Goal: Transaction & Acquisition: Purchase product/service

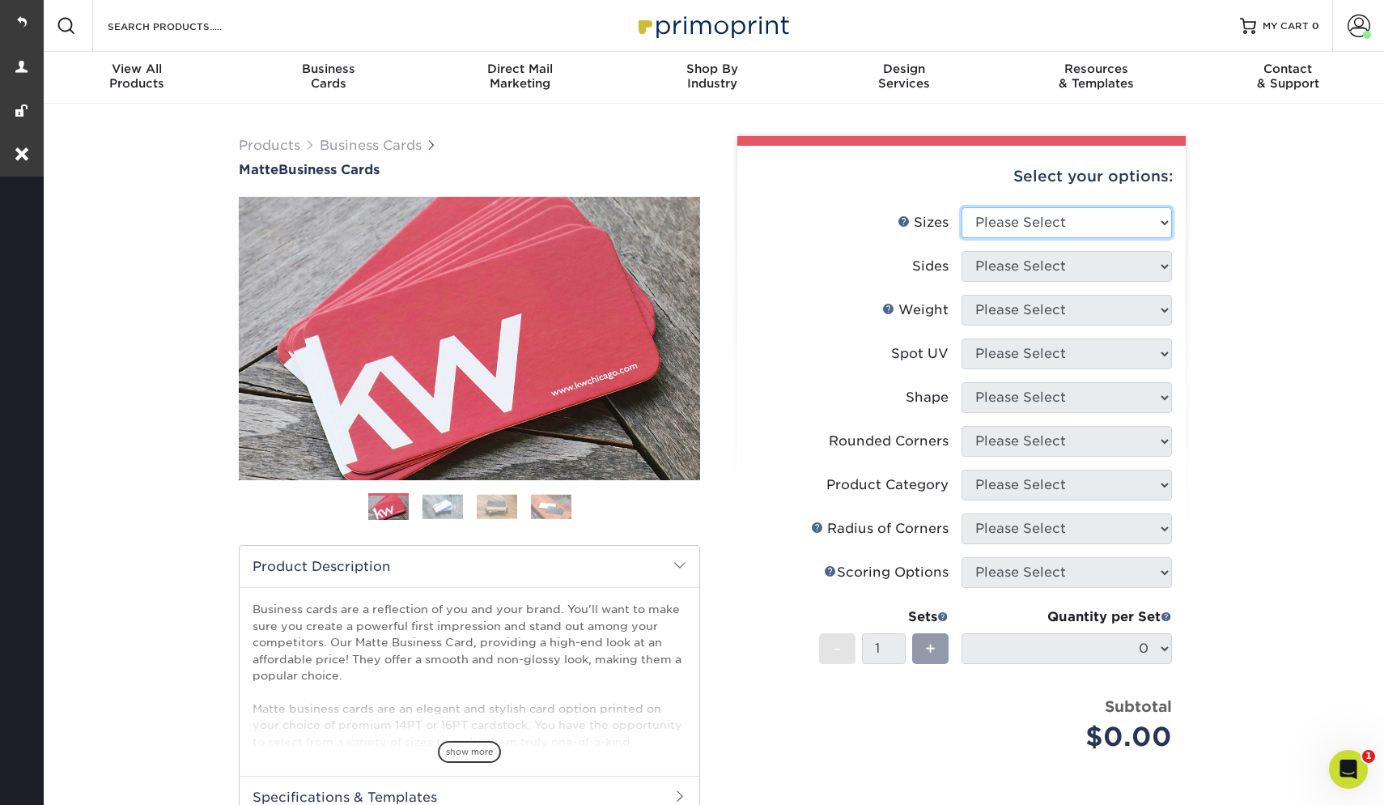
select select "2.00x3.50"
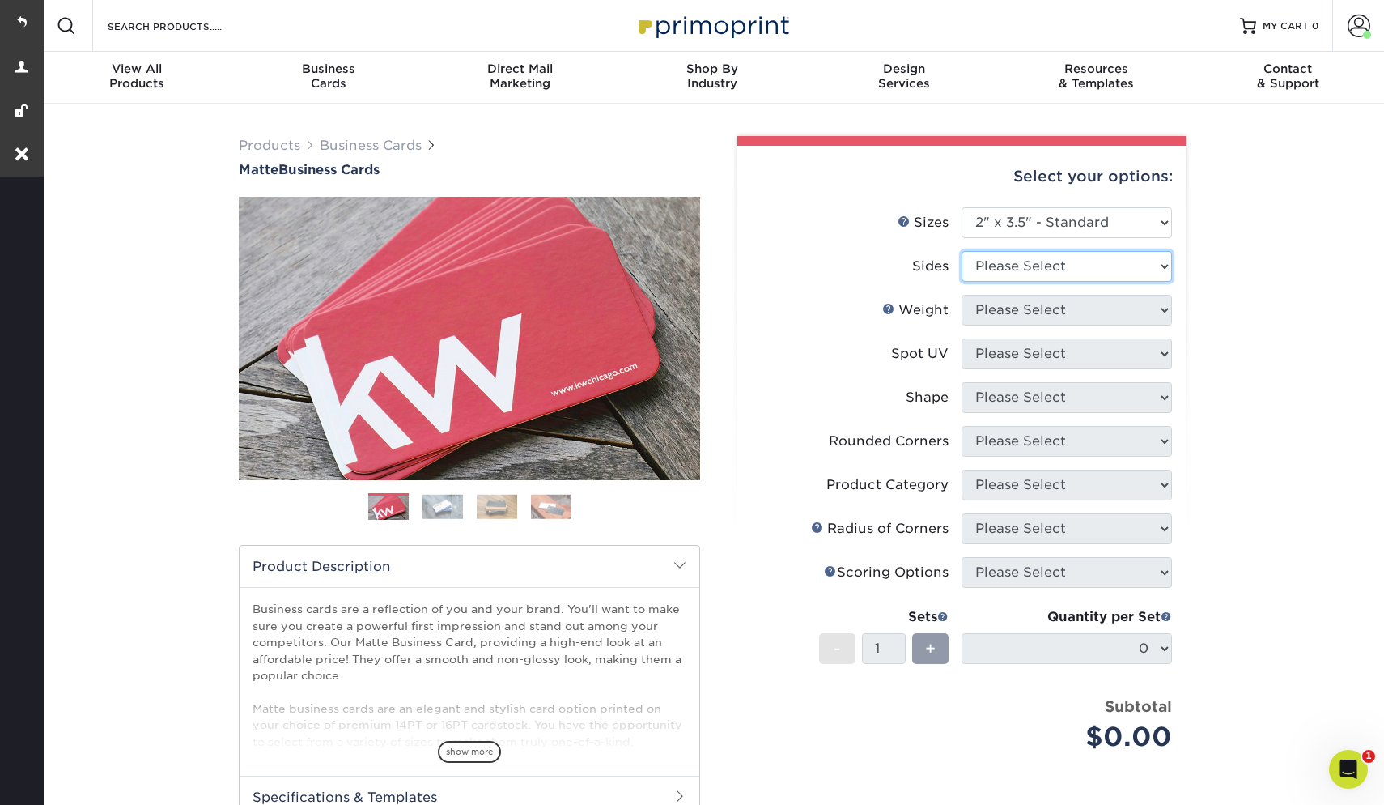
select select "13abbda7-1d64-4f25-8bb2-c179b224825d"
select select "16PT"
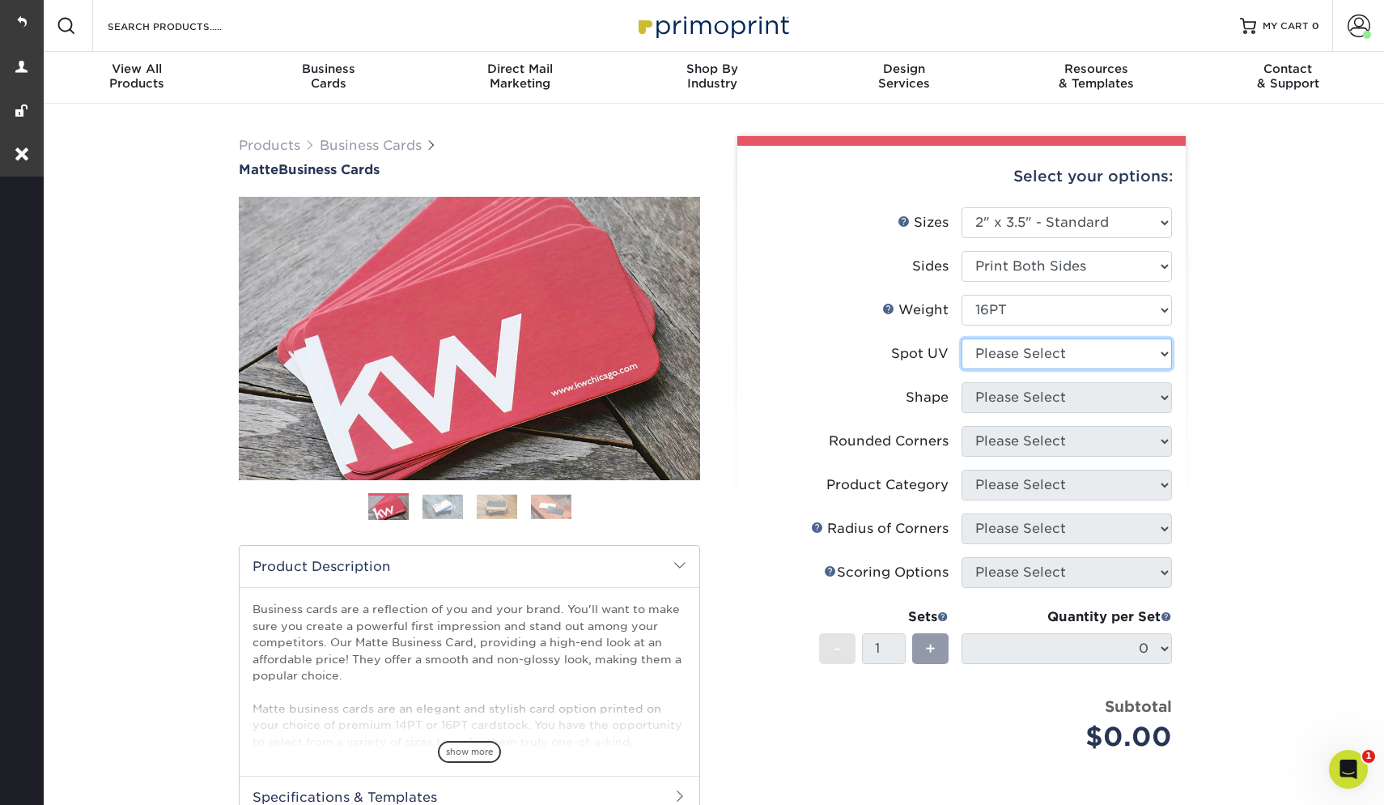
select select "1"
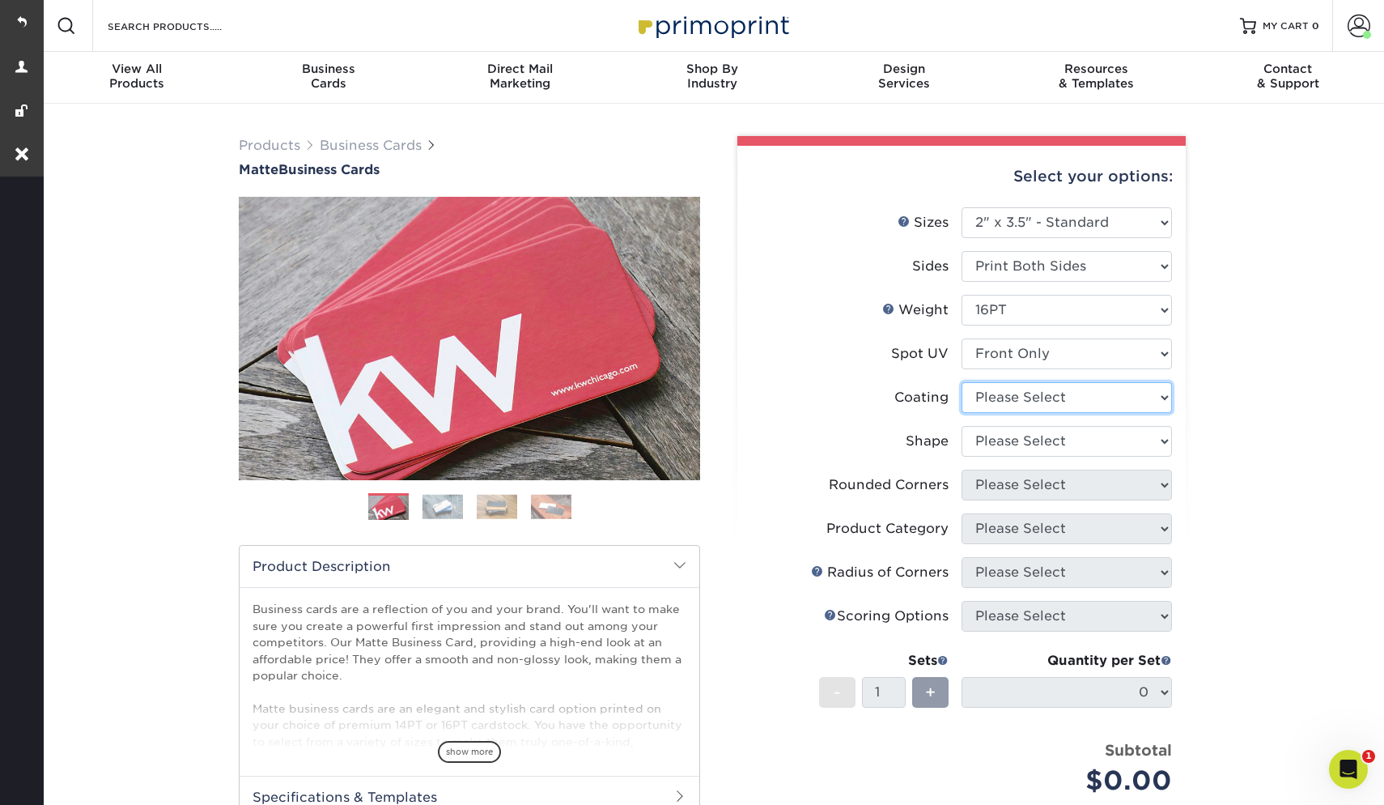
select select "121bb7b5-3b4d-429f-bd8d-bbf80e953313"
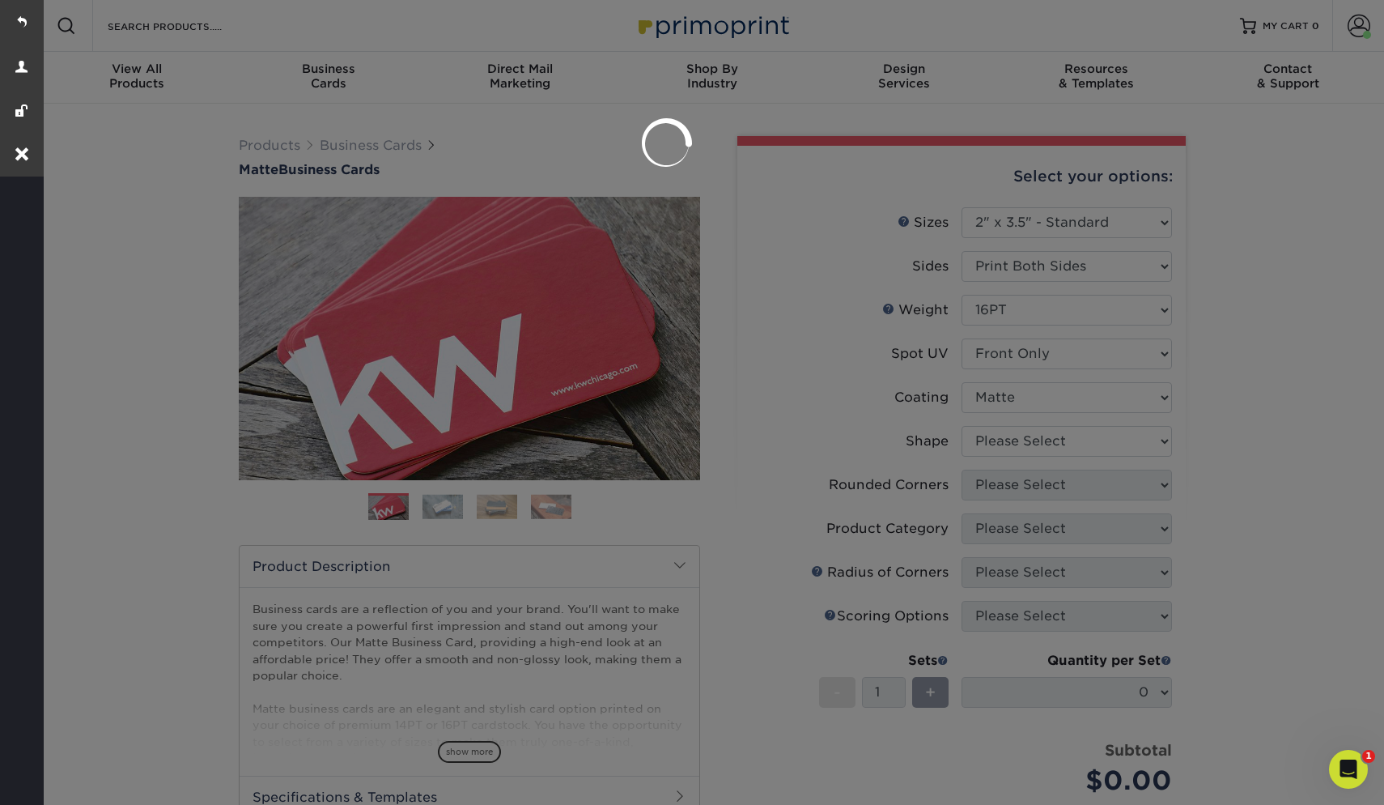
click at [996, 438] on div at bounding box center [692, 402] width 1384 height 805
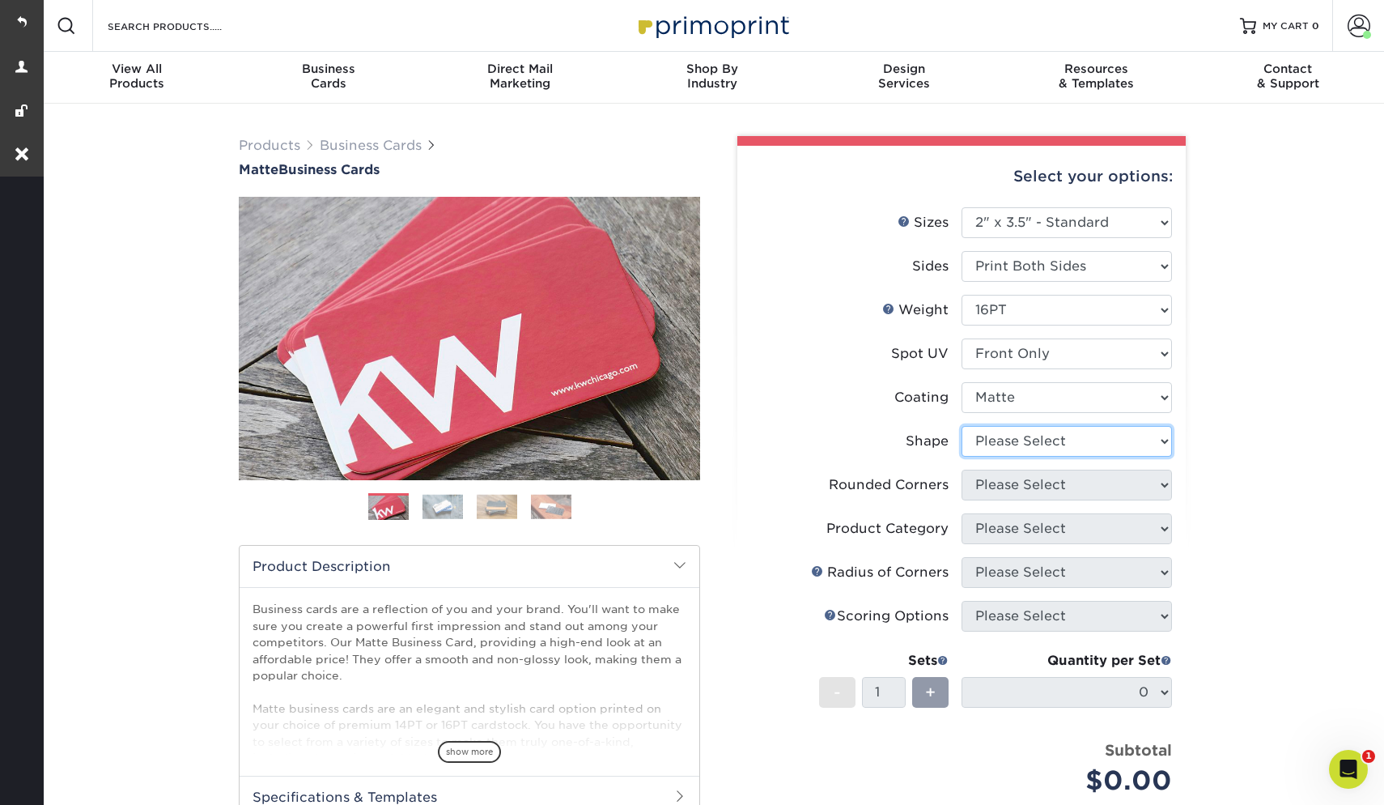
select select "standard"
select select "7672df9e-0e0a-464d-8e1f-920c575e4da3"
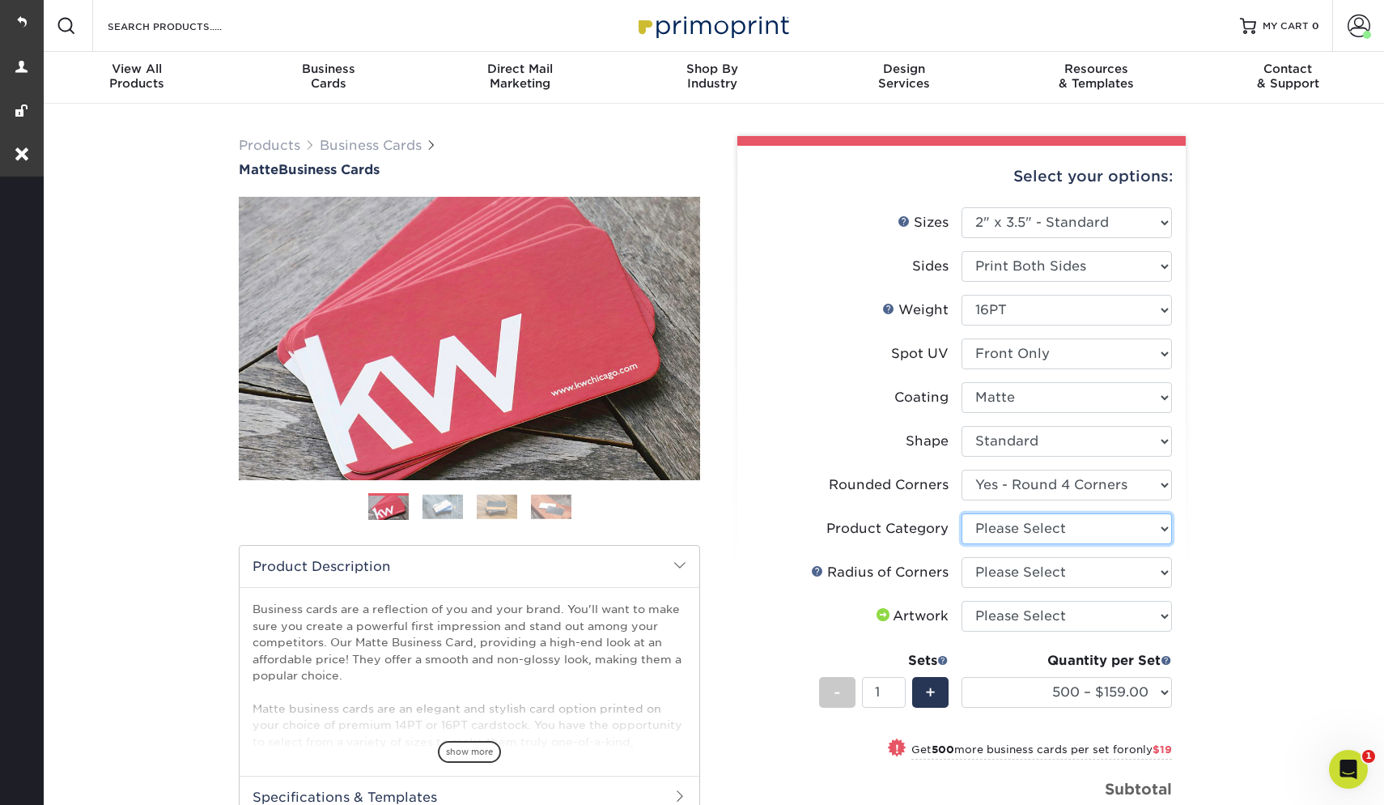
select select "3b5148f1-0588-4f88-a218-97bcfdce65c1"
select select "479fbfe7-6a0c-4895-8c9a-81739b7486c9"
select select "upload"
click at [930, 693] on span "+" at bounding box center [930, 692] width 11 height 24
type input "2"
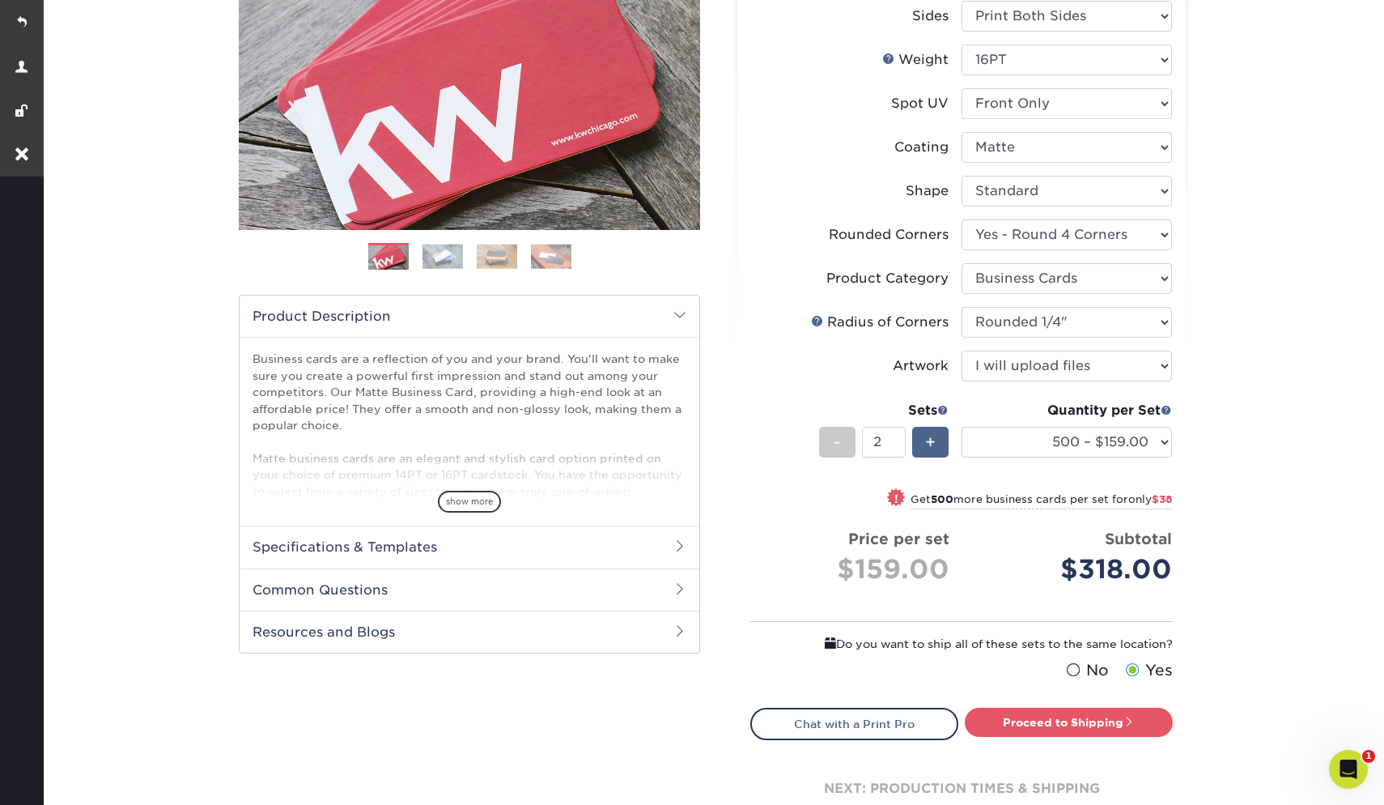
scroll to position [370, 0]
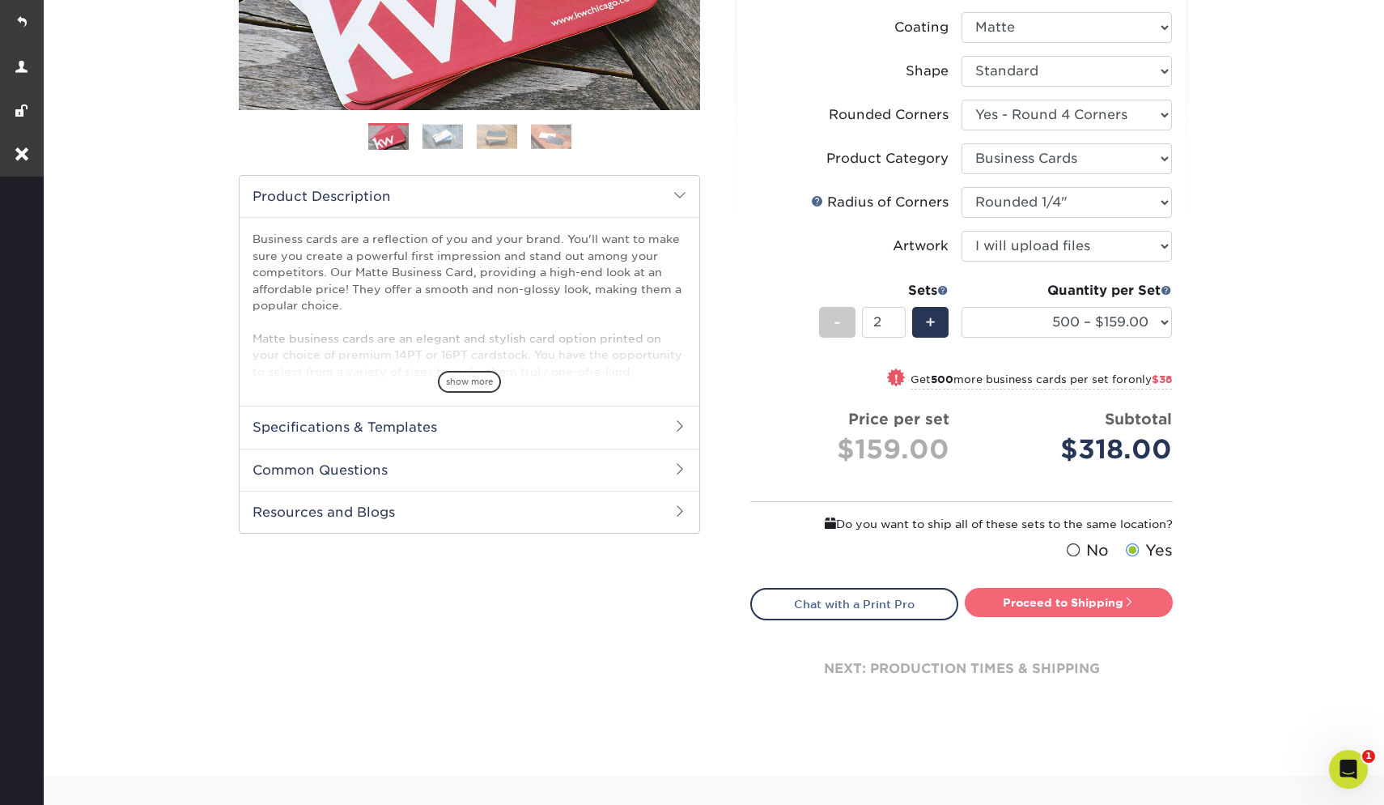
click at [1018, 599] on link "Proceed to Shipping" at bounding box center [1069, 602] width 208 height 29
type input "Set 1"
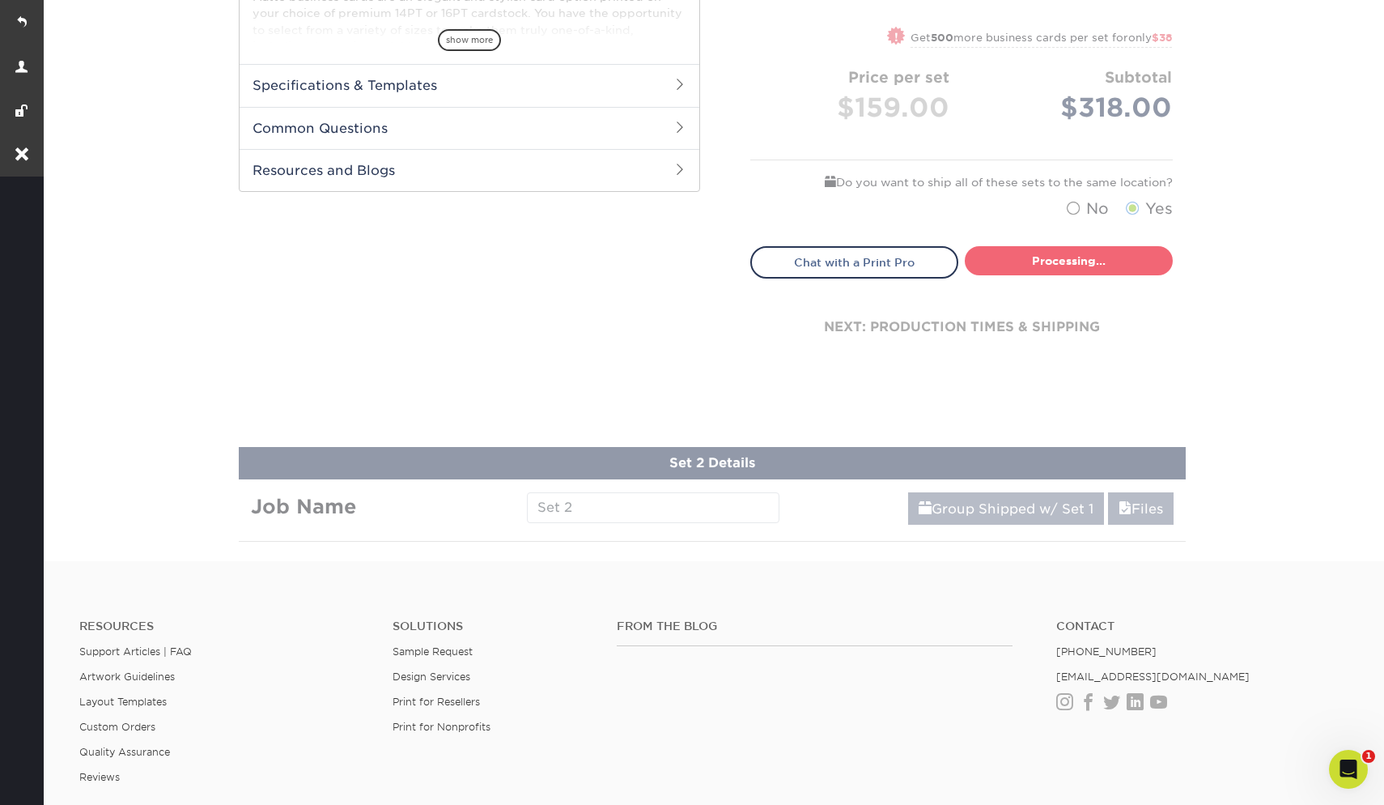
select select "b1569c13-0872-4ca7-8848-b947cbebef12"
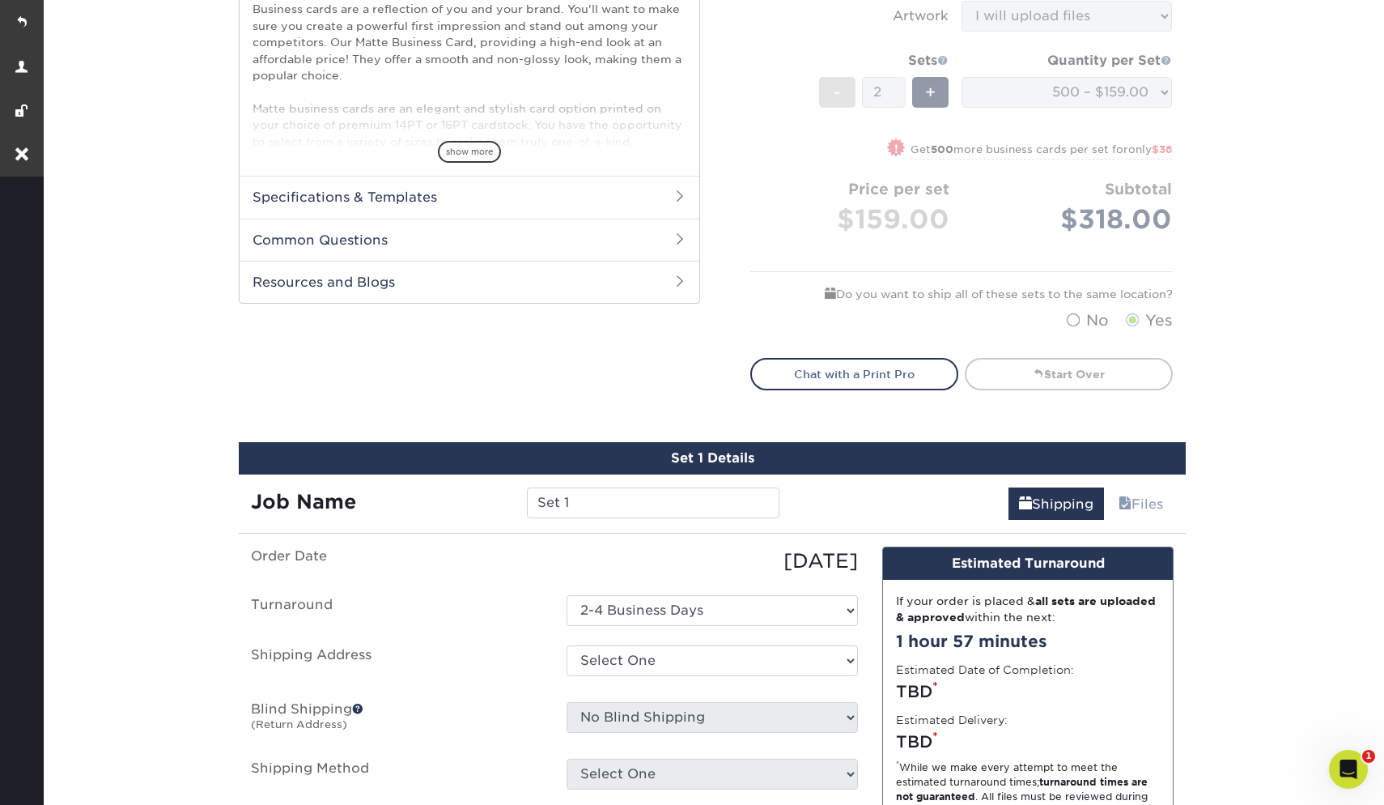
scroll to position [623, 0]
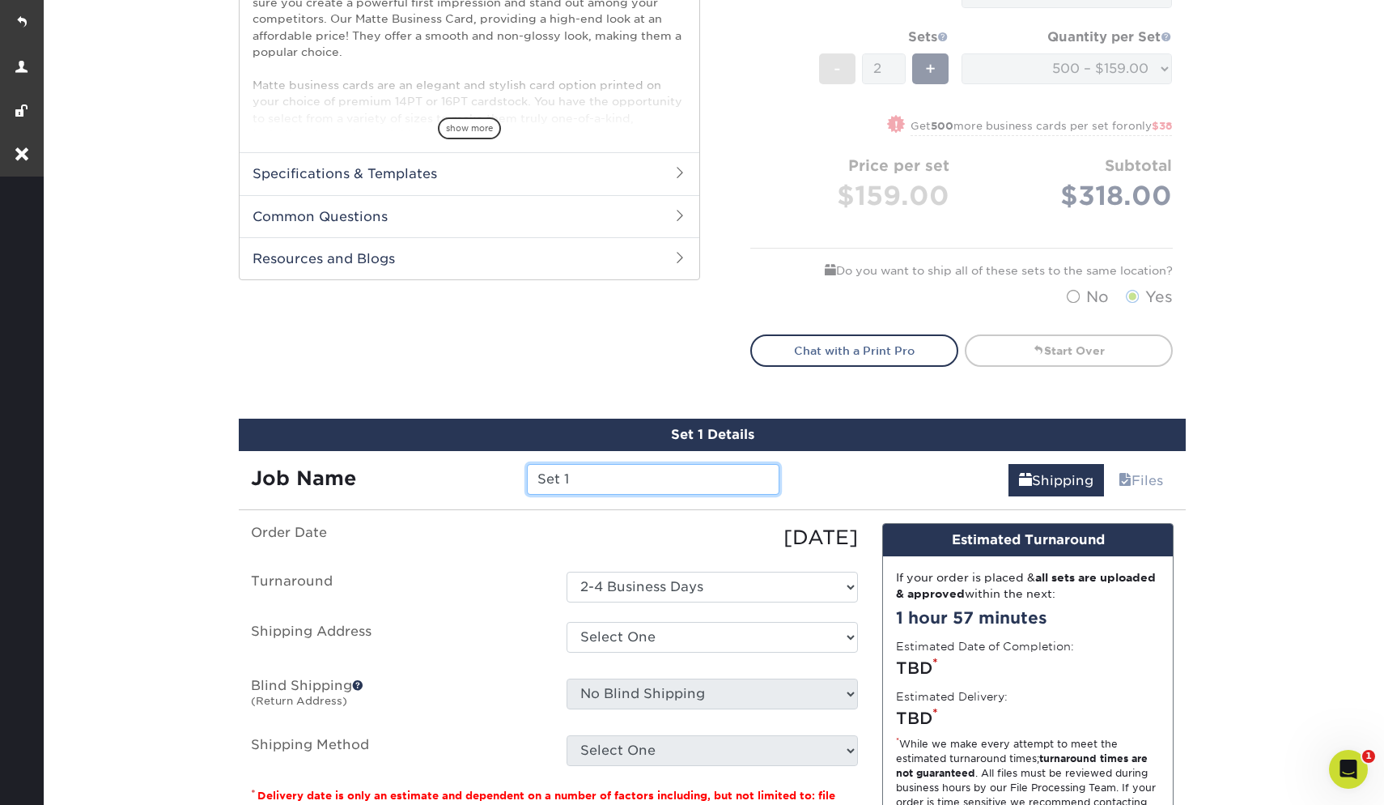
click at [582, 472] on input "Set 1" at bounding box center [653, 479] width 252 height 31
drag, startPoint x: 582, startPoint y: 472, endPoint x: 498, endPoint y: 472, distance: 84.2
click at [498, 472] on div "Job Name Set 1" at bounding box center [515, 479] width 553 height 31
type input "[PERSON_NAME] - Typesetting"
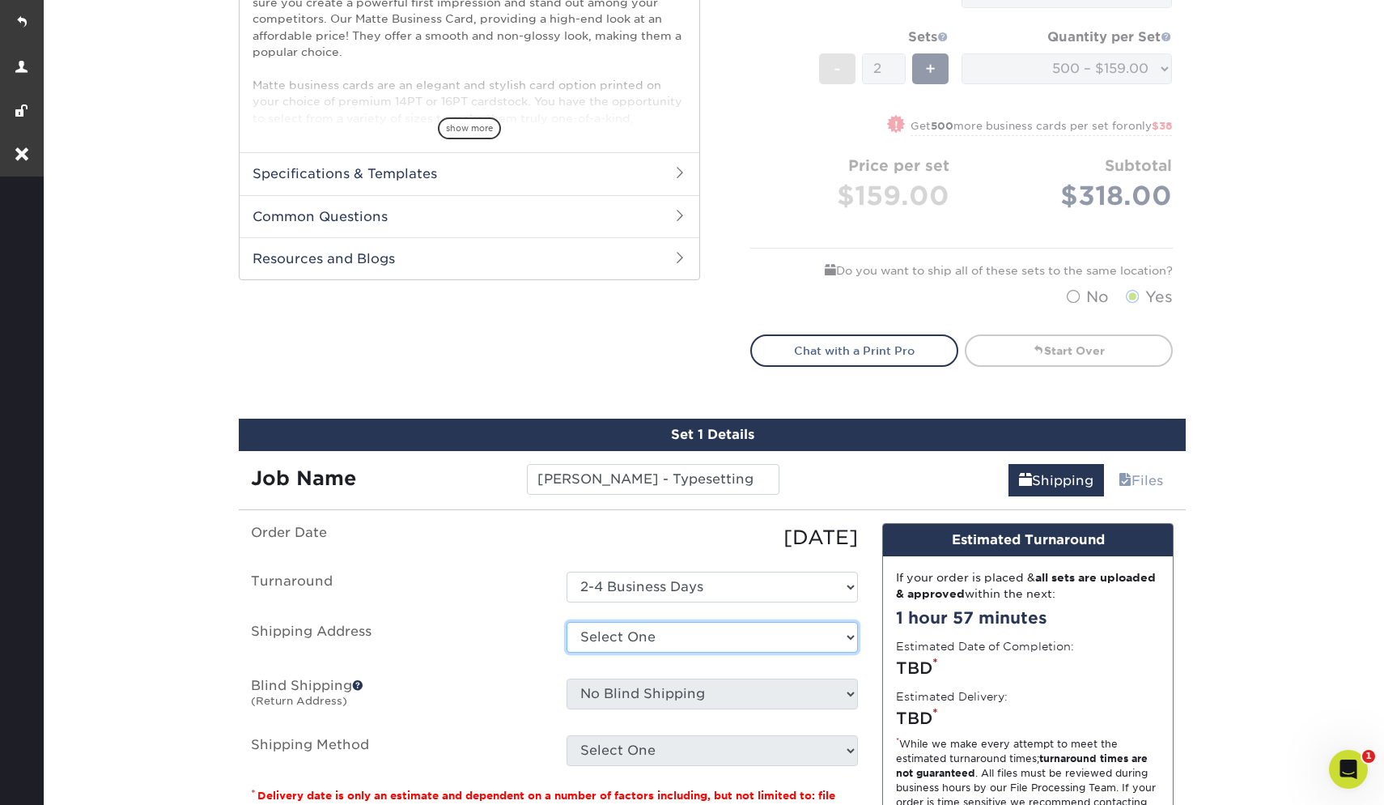
select select "166295"
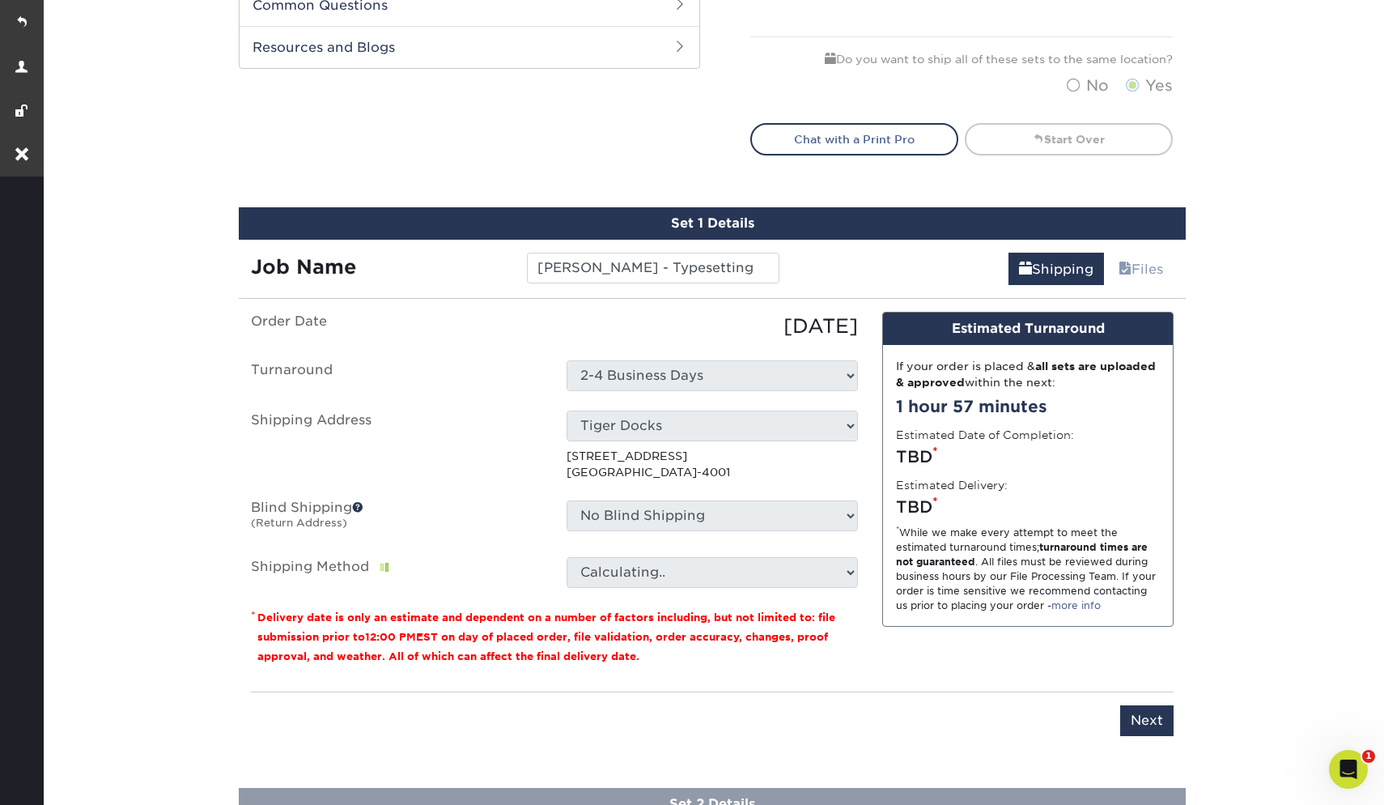
scroll to position [840, 0]
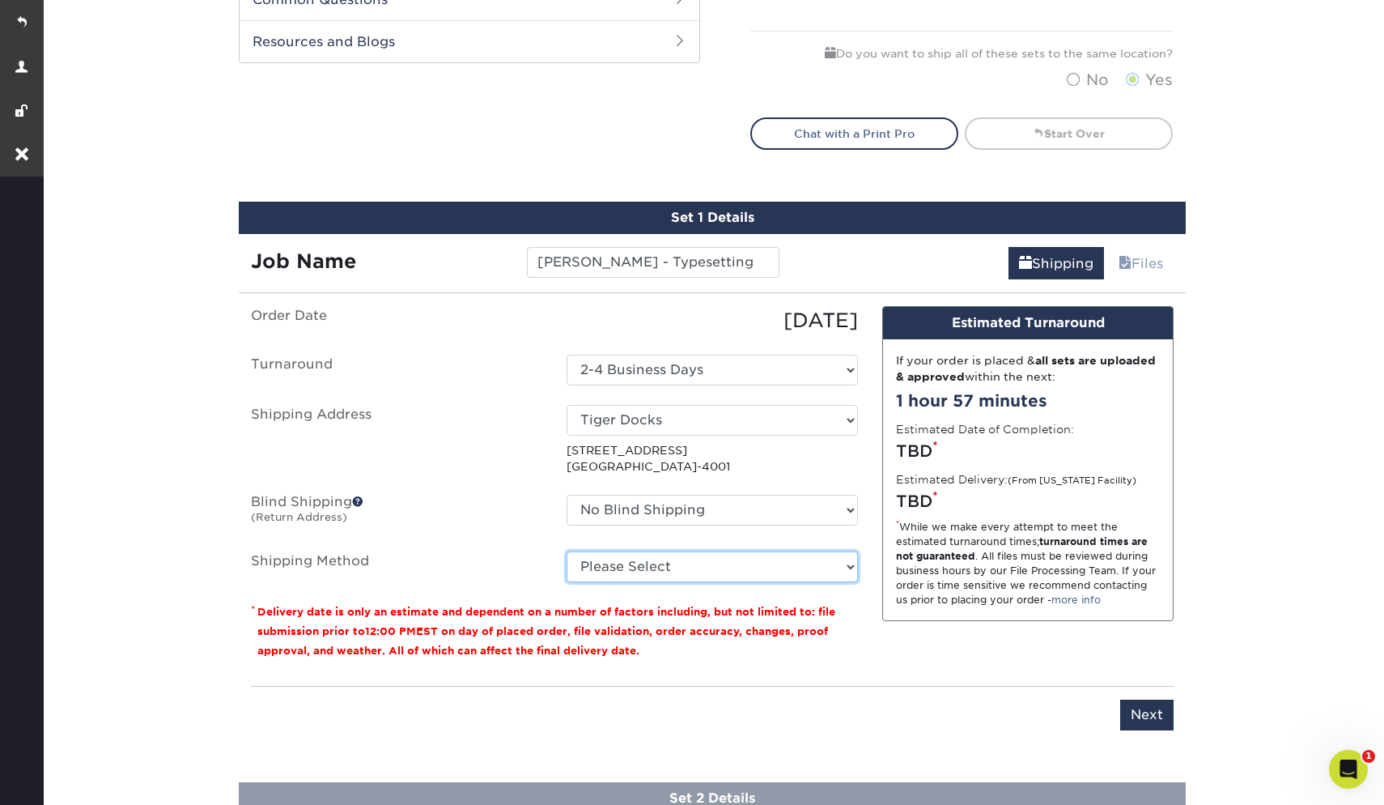
select select "03"
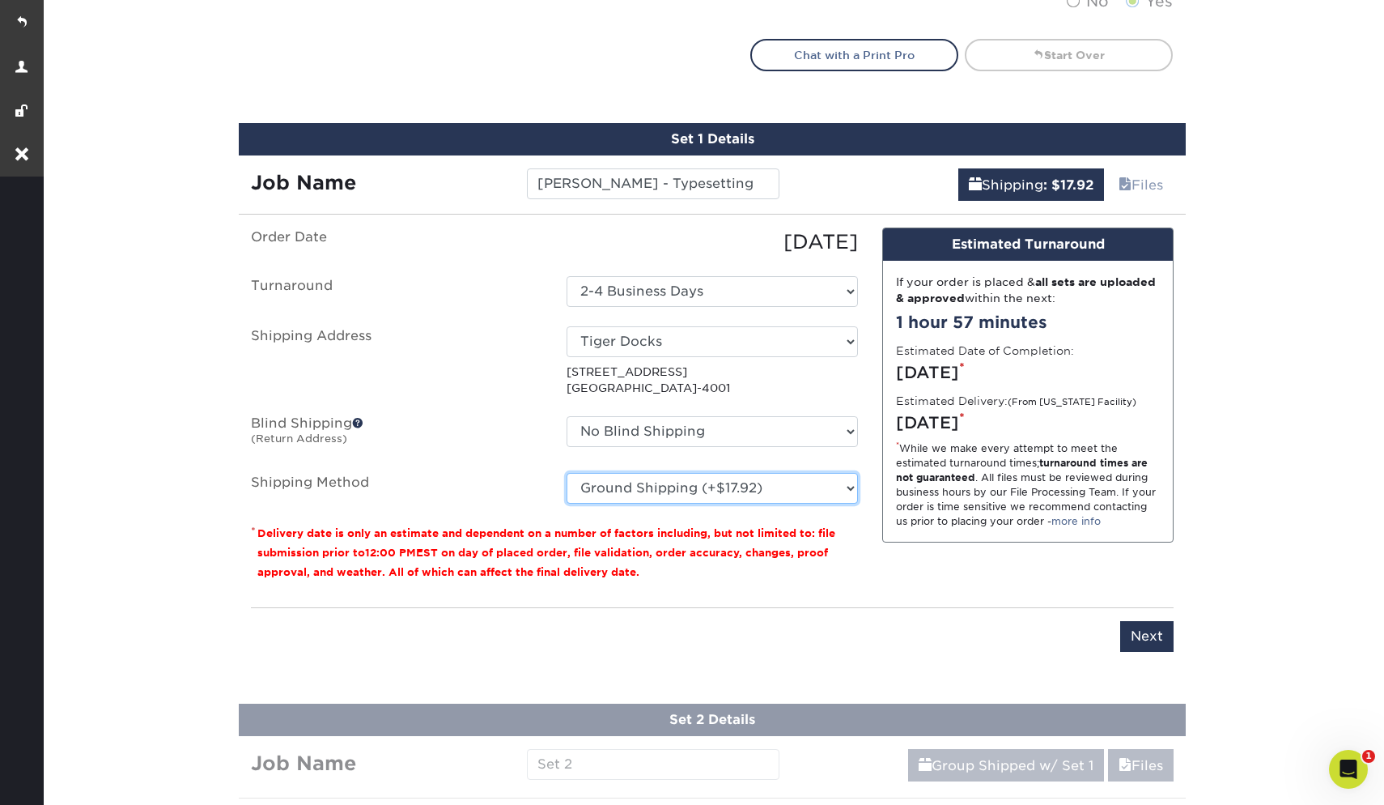
scroll to position [1021, 0]
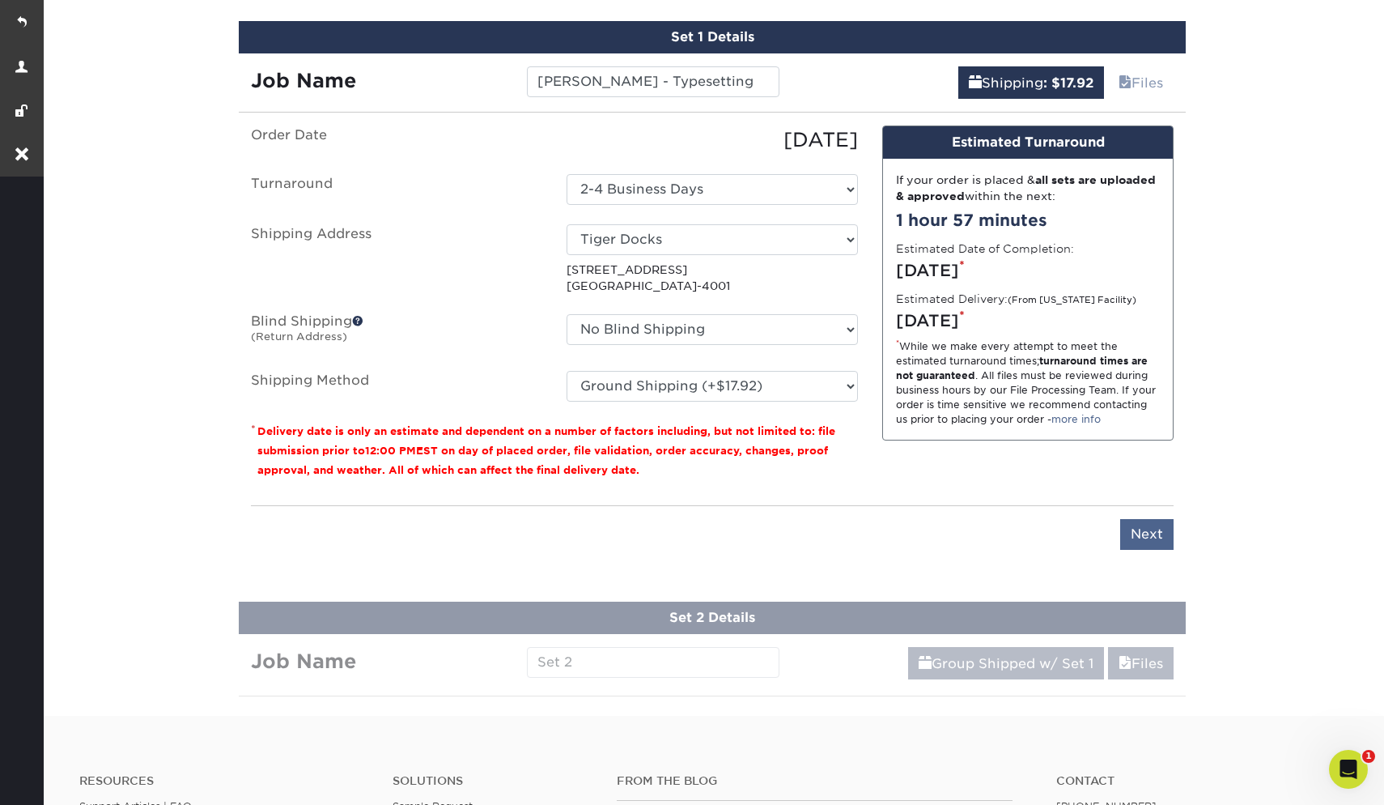
click at [1121, 525] on input "Next" at bounding box center [1146, 534] width 53 height 31
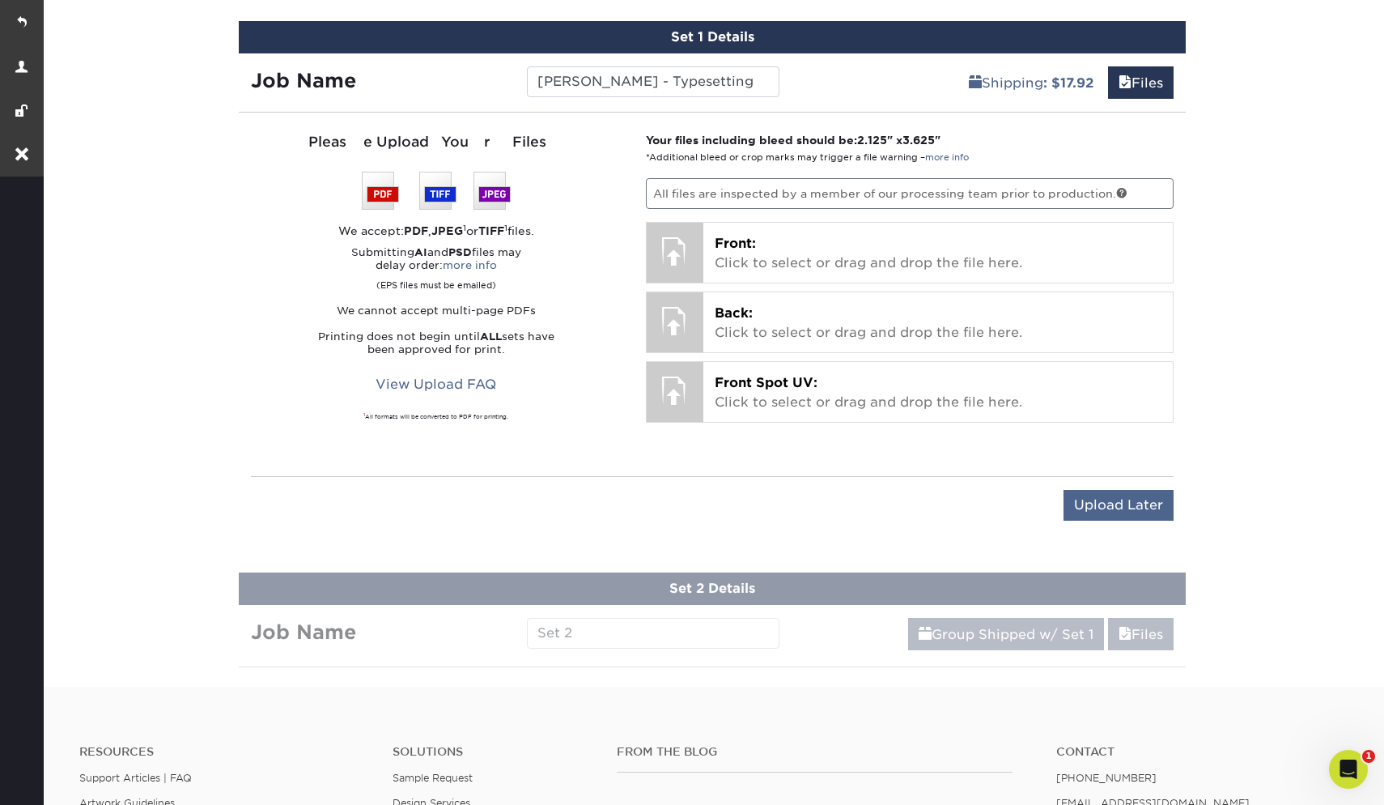
click at [1120, 502] on input "Upload Later" at bounding box center [1119, 505] width 110 height 31
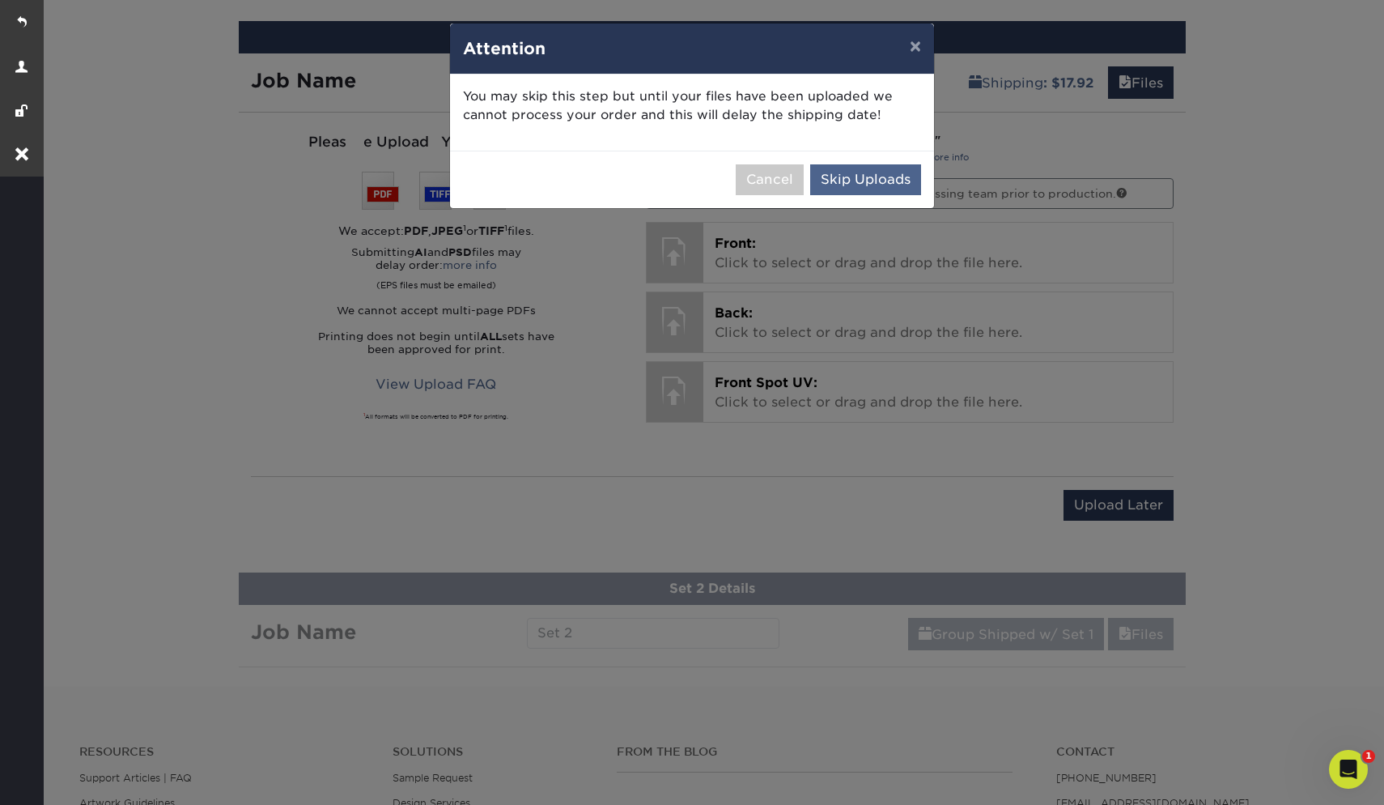
click at [891, 175] on button "Skip Uploads" at bounding box center [865, 179] width 111 height 31
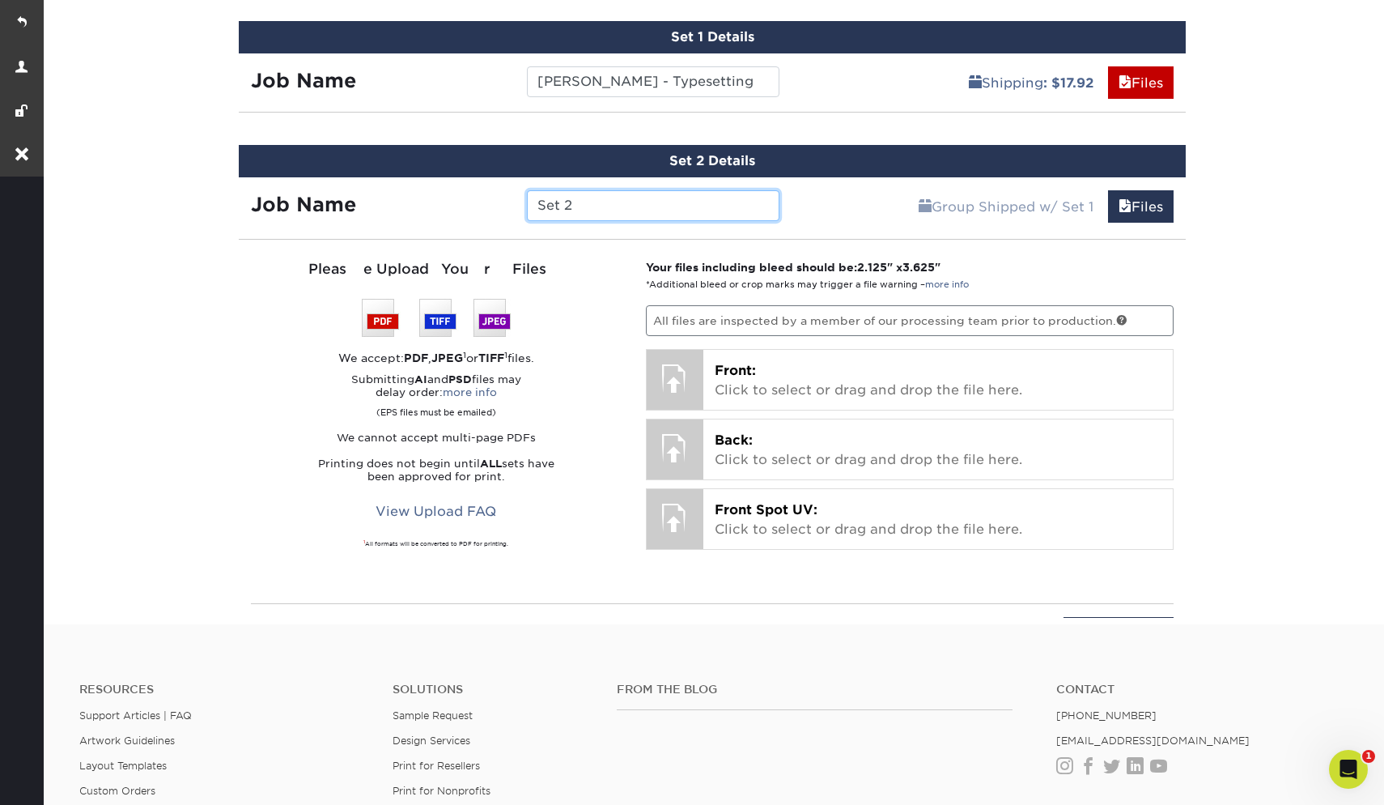
scroll to position [947, 0]
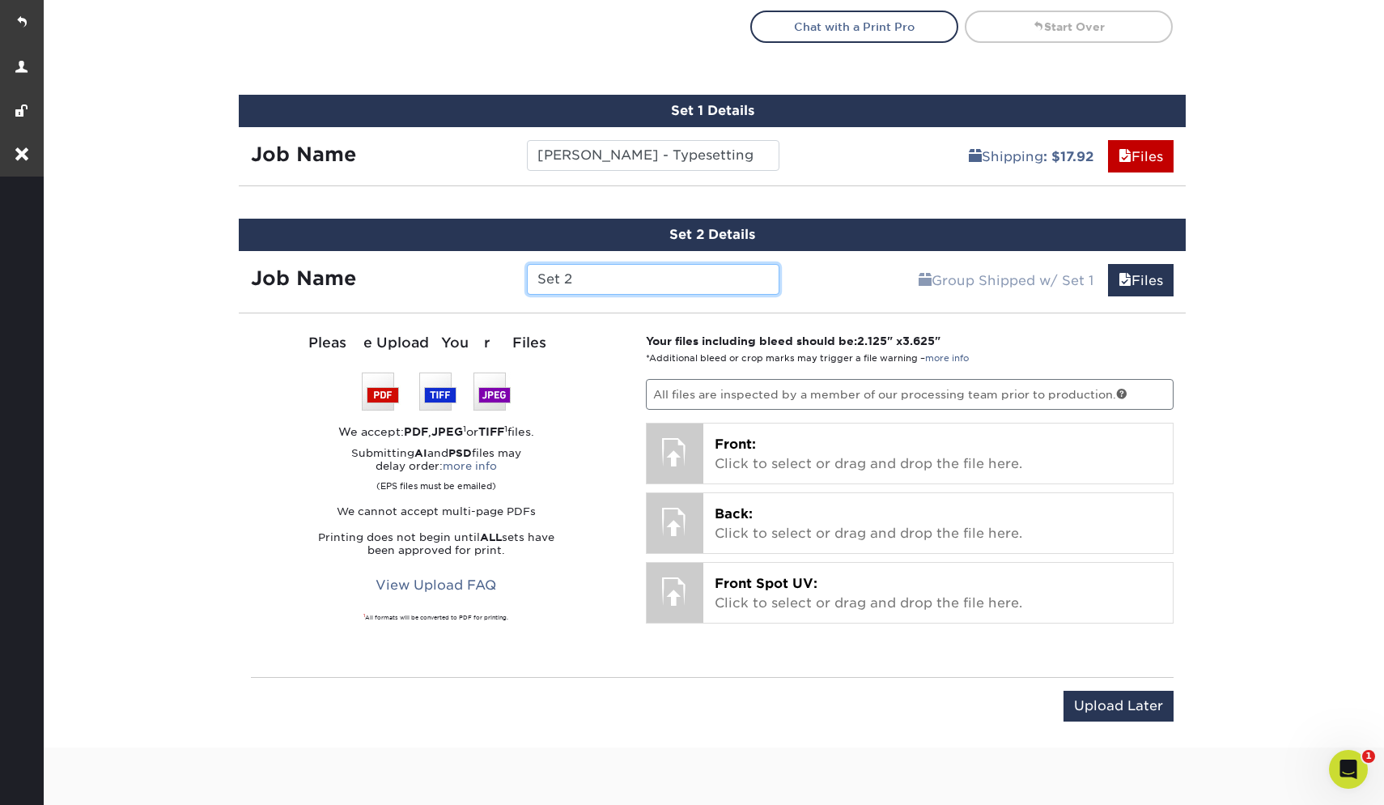
drag, startPoint x: 584, startPoint y: 277, endPoint x: 497, endPoint y: 270, distance: 87.7
click at [497, 270] on div "Job Name Set 2" at bounding box center [515, 279] width 553 height 31
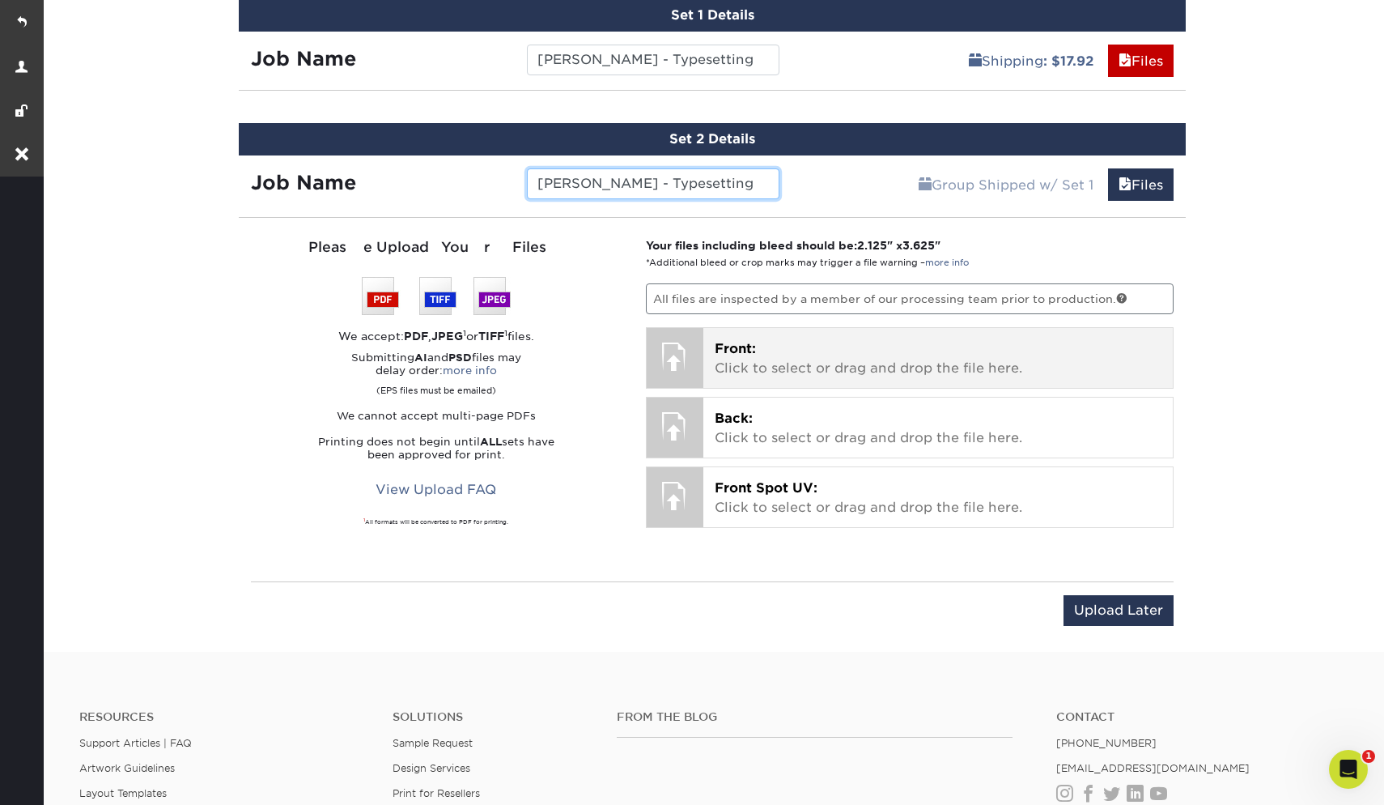
scroll to position [1120, 0]
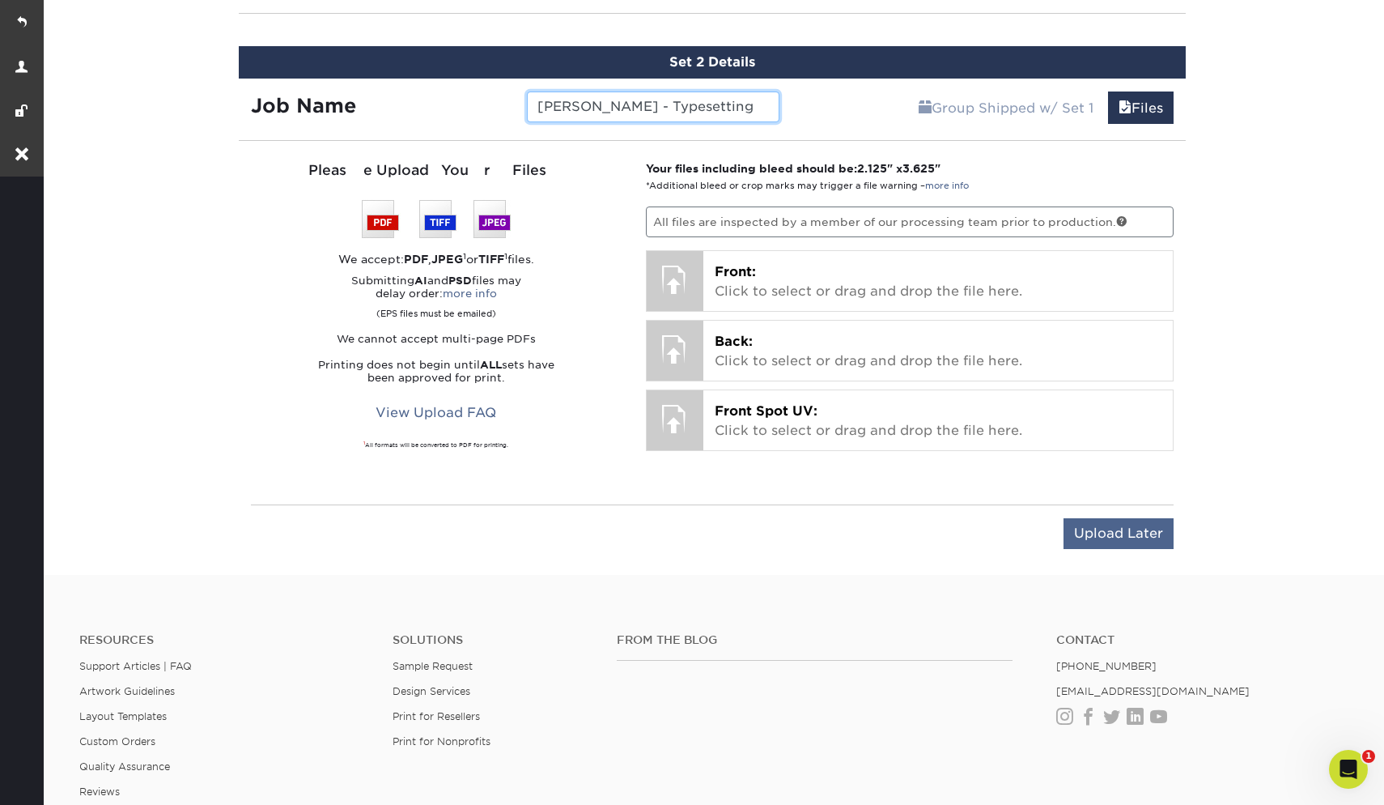
type input "[PERSON_NAME] - Typesetting"
click at [1080, 538] on input "Upload Later" at bounding box center [1119, 533] width 110 height 31
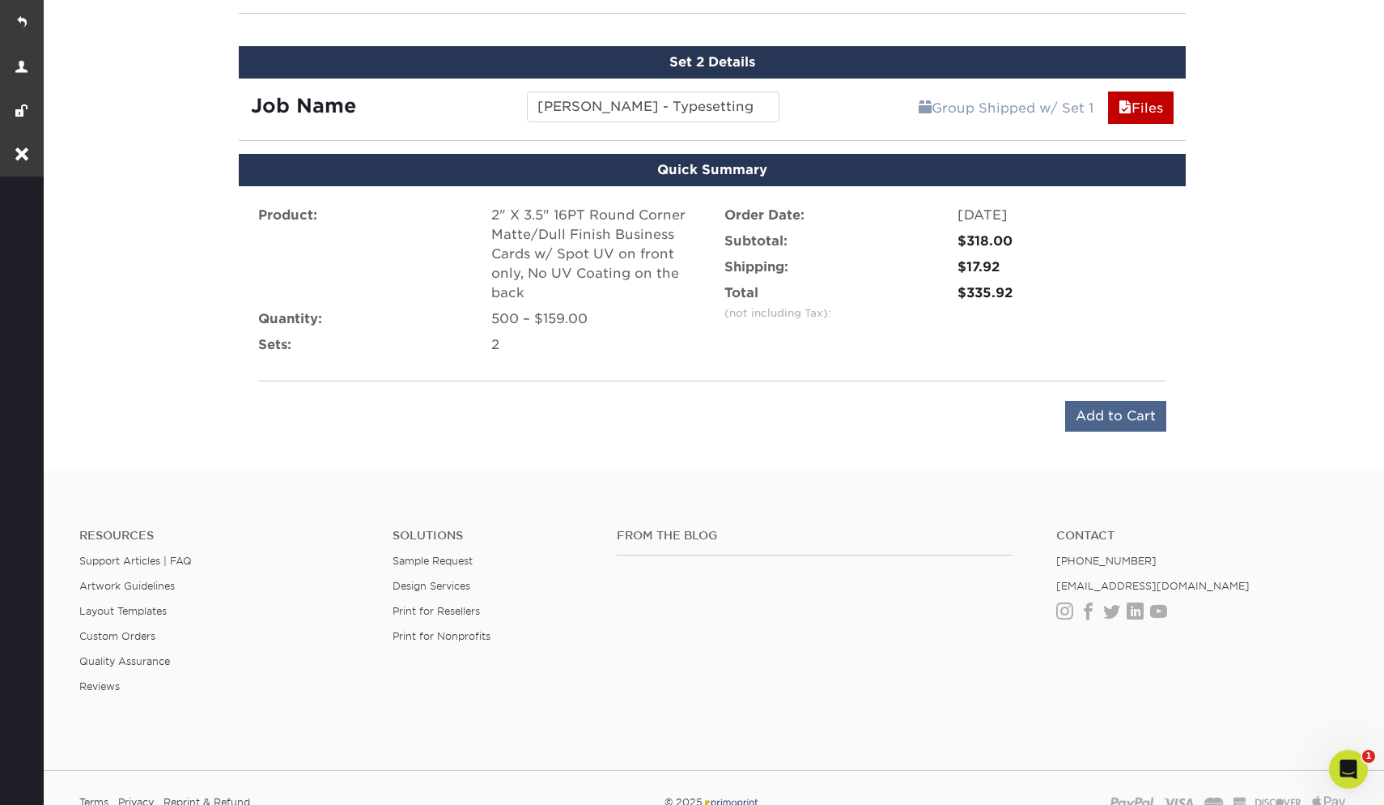
click at [1138, 415] on input "Add to Cart" at bounding box center [1115, 416] width 101 height 31
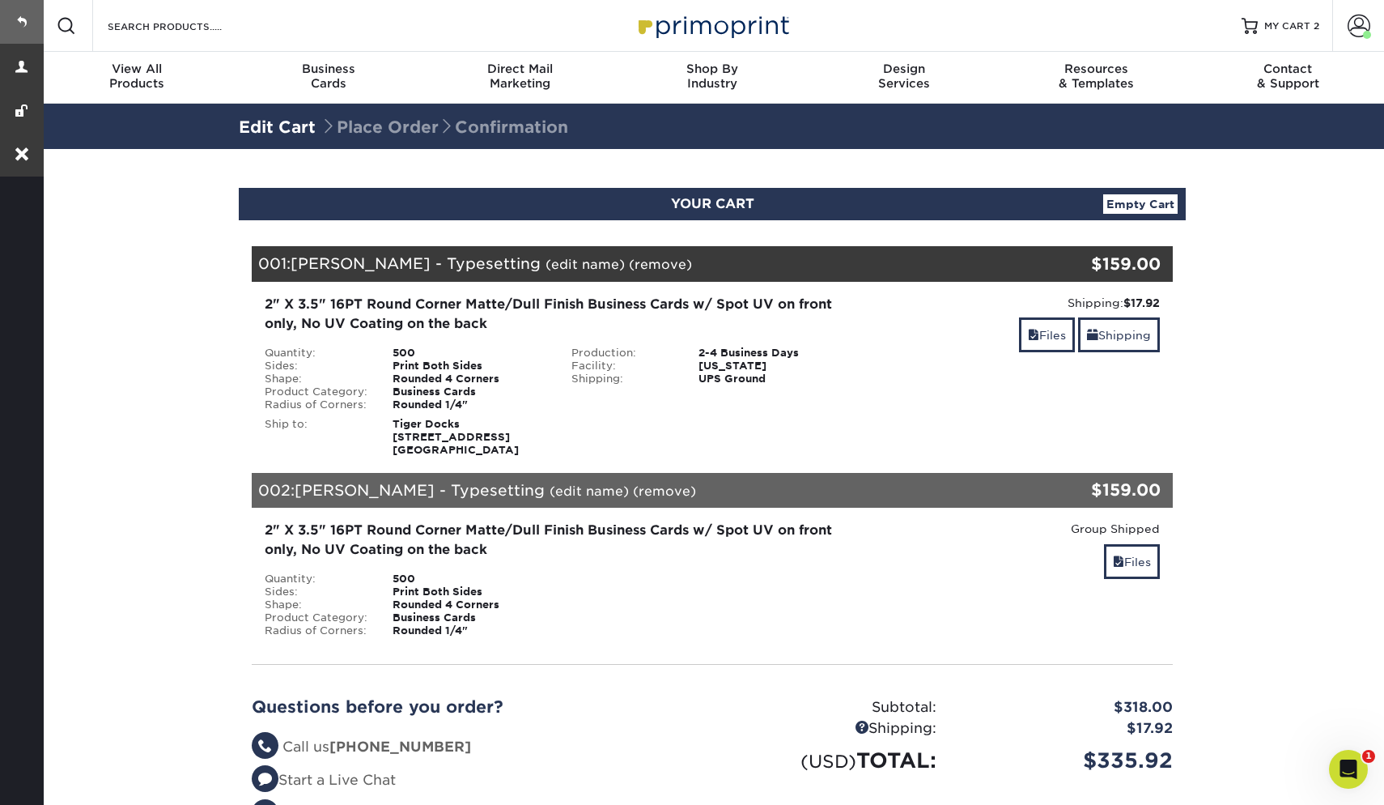
click at [14, 24] on link at bounding box center [22, 22] width 44 height 44
